Goal: Go to known website: Go to known website

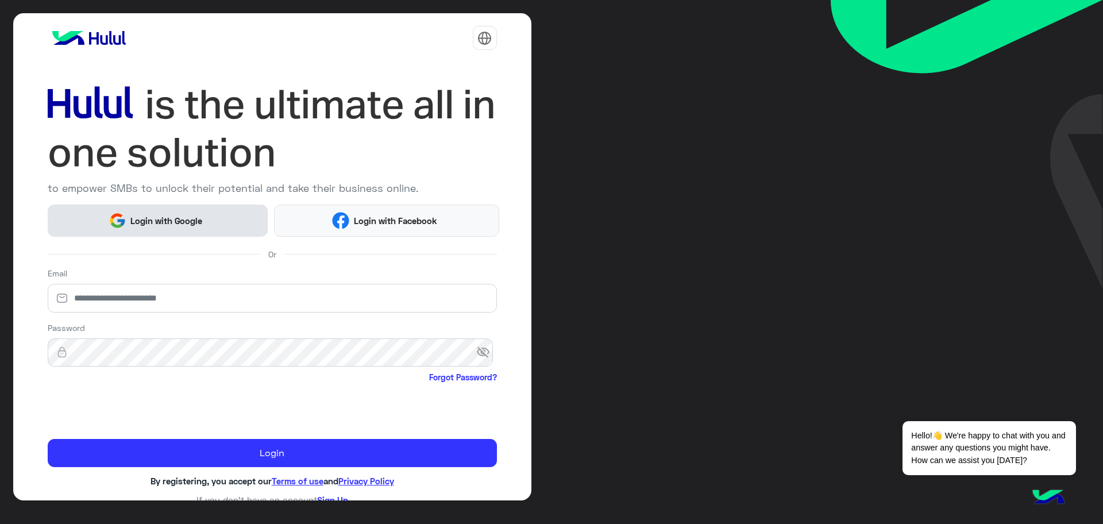
click at [209, 210] on button "Login with Google" at bounding box center [158, 220] width 221 height 32
click at [127, 221] on span "Login with Google" at bounding box center [166, 220] width 80 height 13
